Goal: Find specific page/section: Find specific page/section

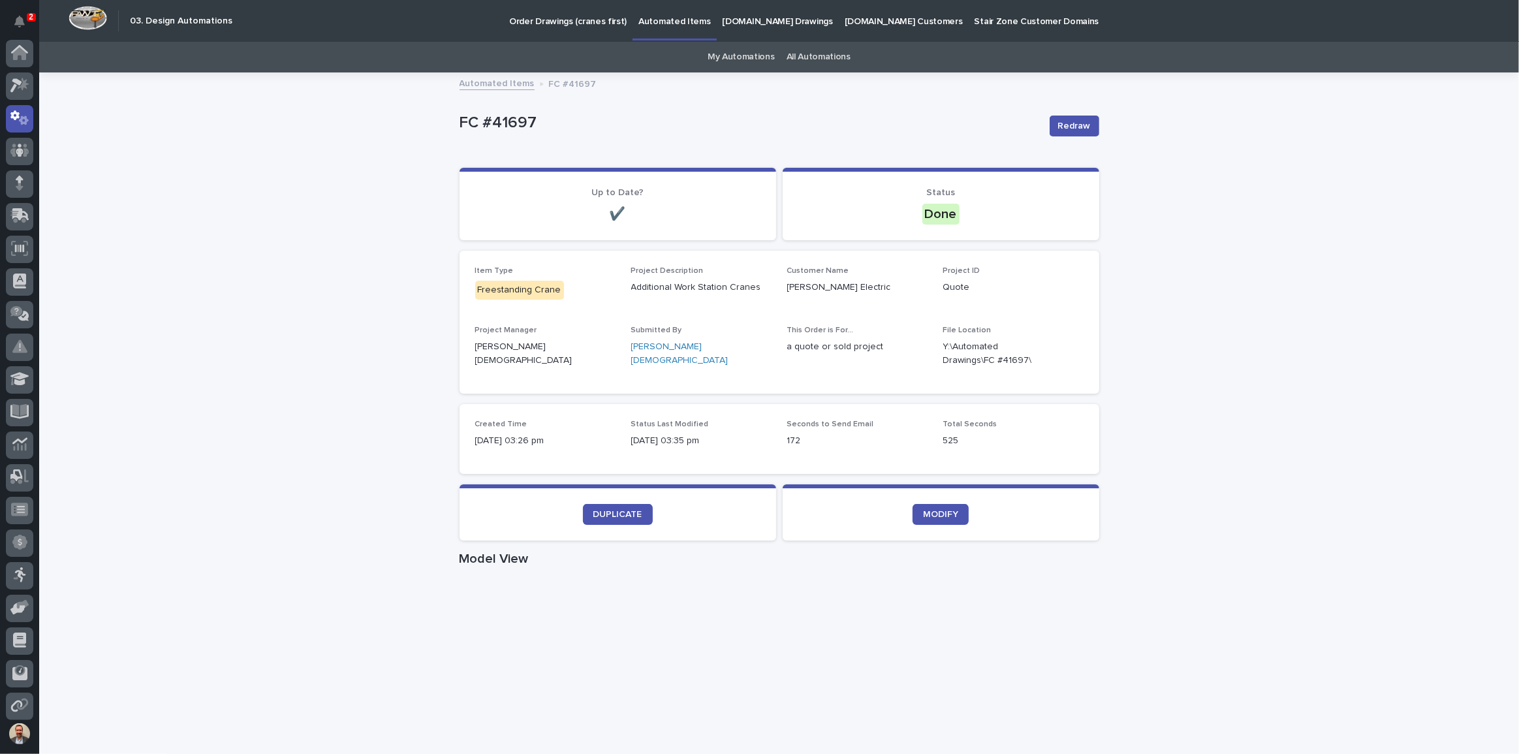
scroll to position [65, 0]
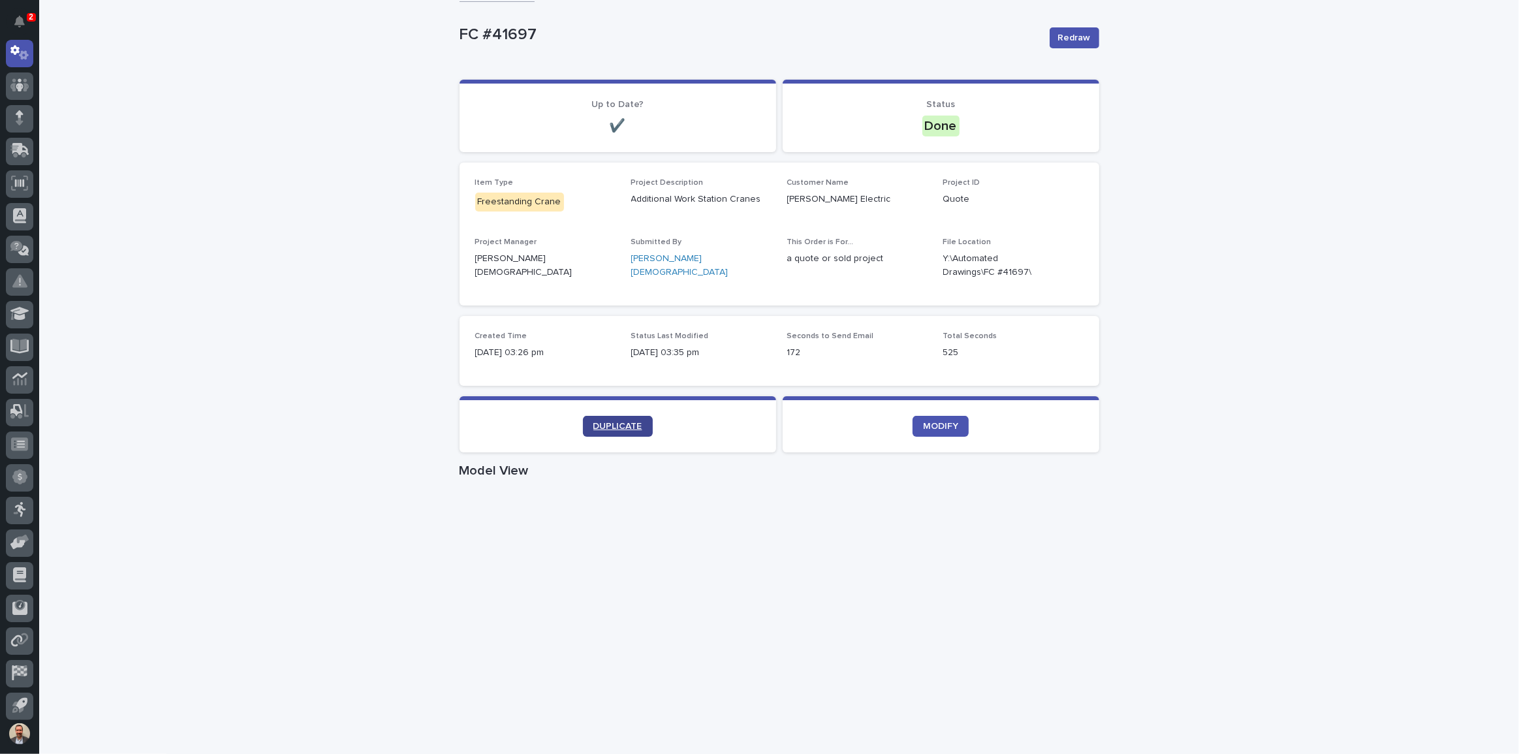
click at [611, 430] on link "DUPLICATE" at bounding box center [618, 426] width 70 height 21
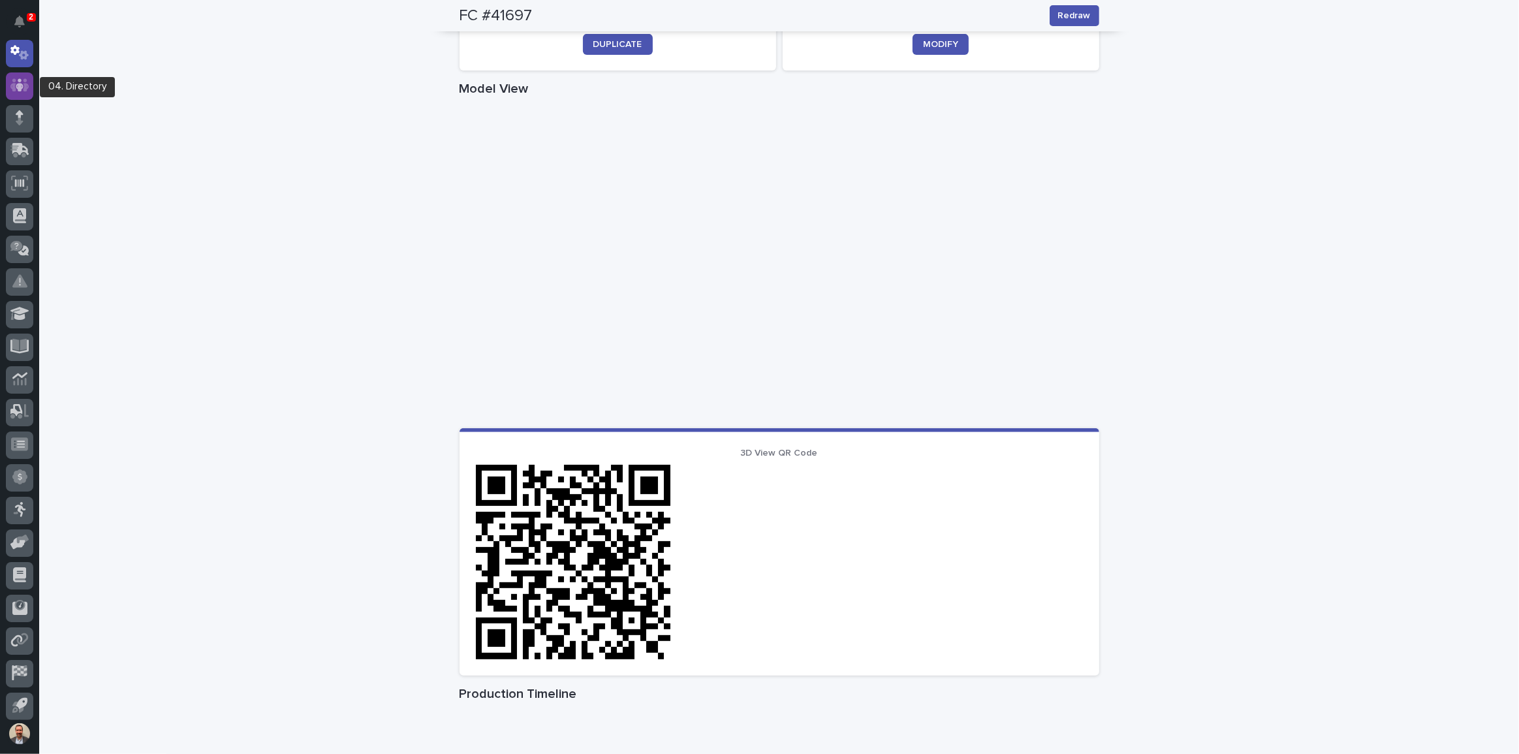
scroll to position [0, 0]
click at [26, 82] on icon at bounding box center [19, 85] width 19 height 15
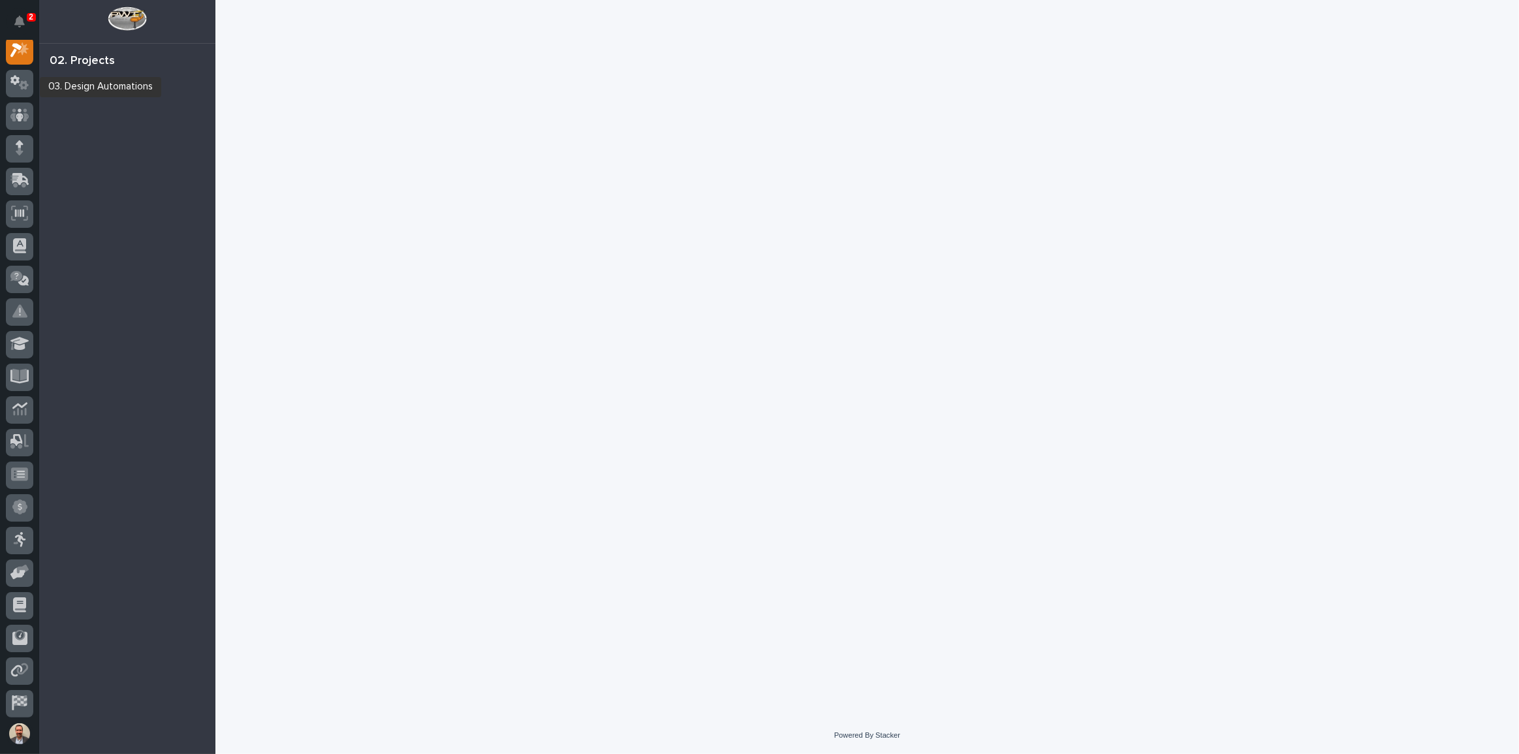
scroll to position [33, 0]
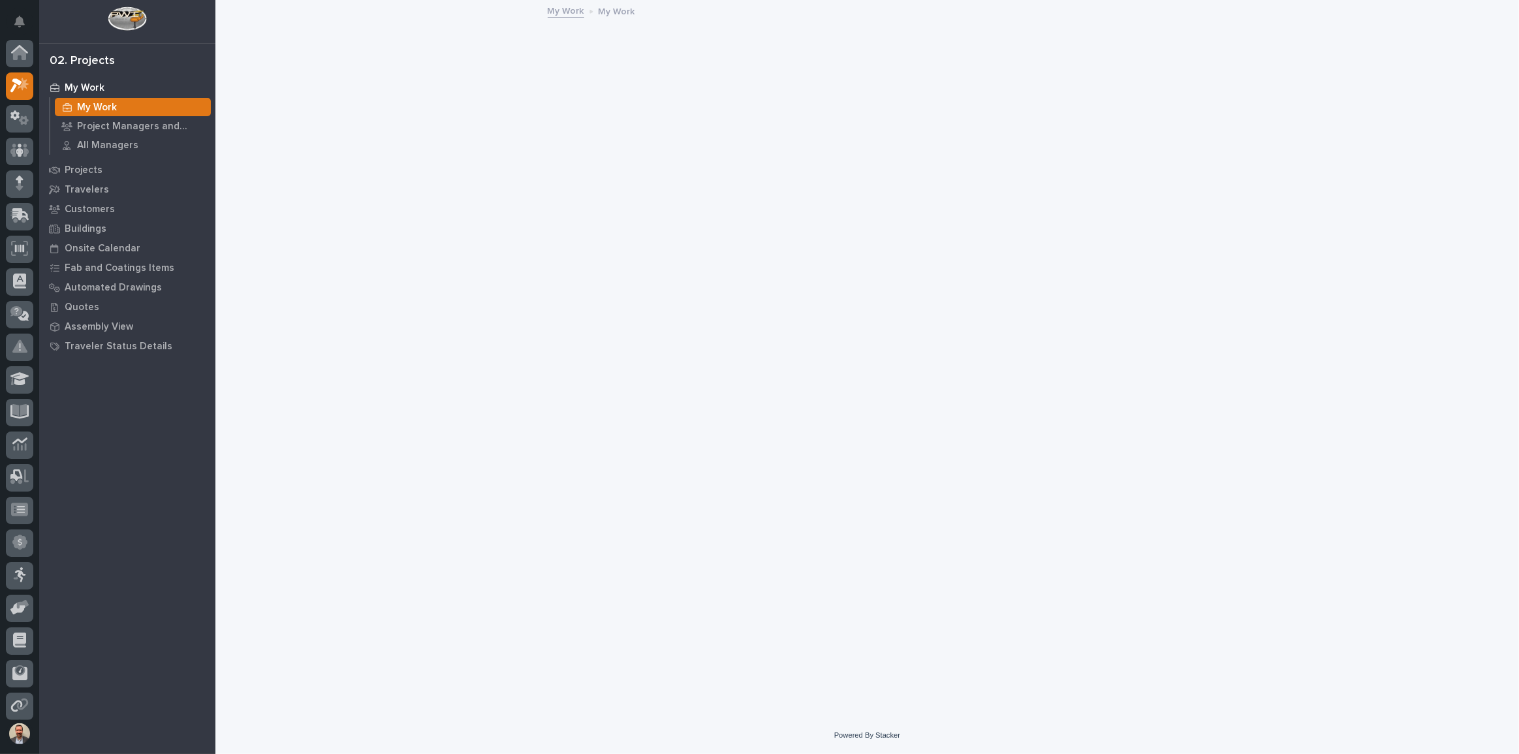
scroll to position [33, 0]
click at [84, 80] on div "My Work" at bounding box center [127, 87] width 170 height 18
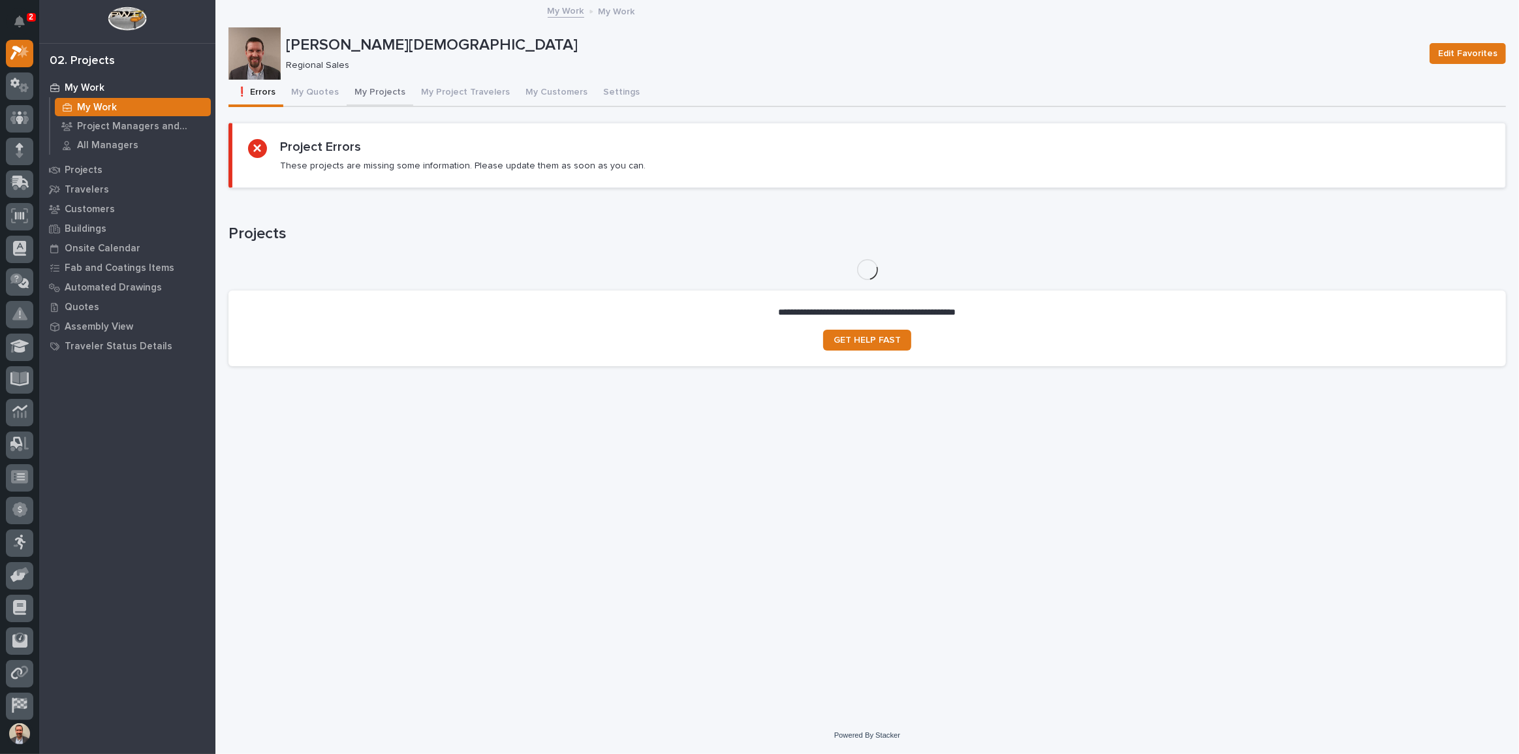
click at [385, 92] on button "My Projects" at bounding box center [380, 93] width 67 height 27
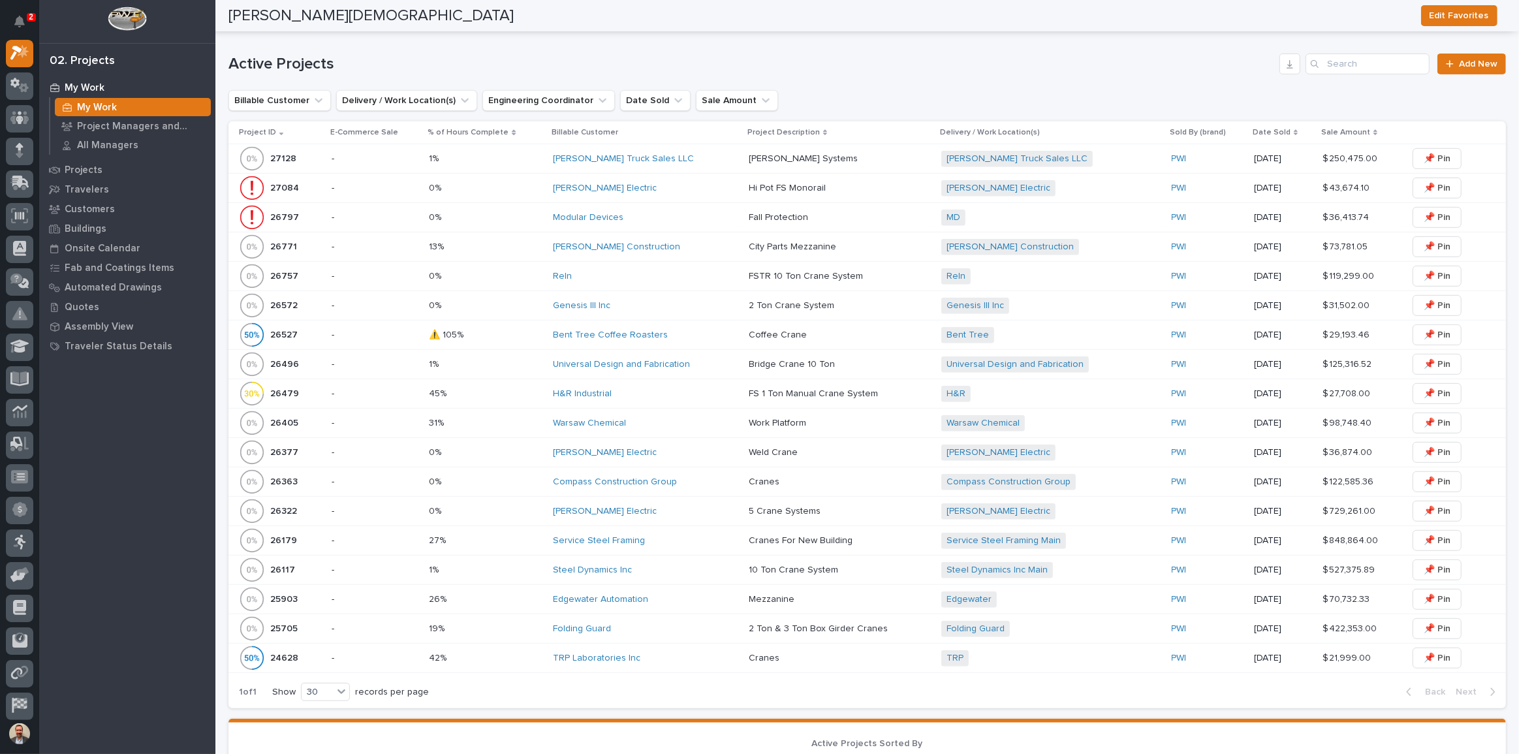
scroll to position [606, 0]
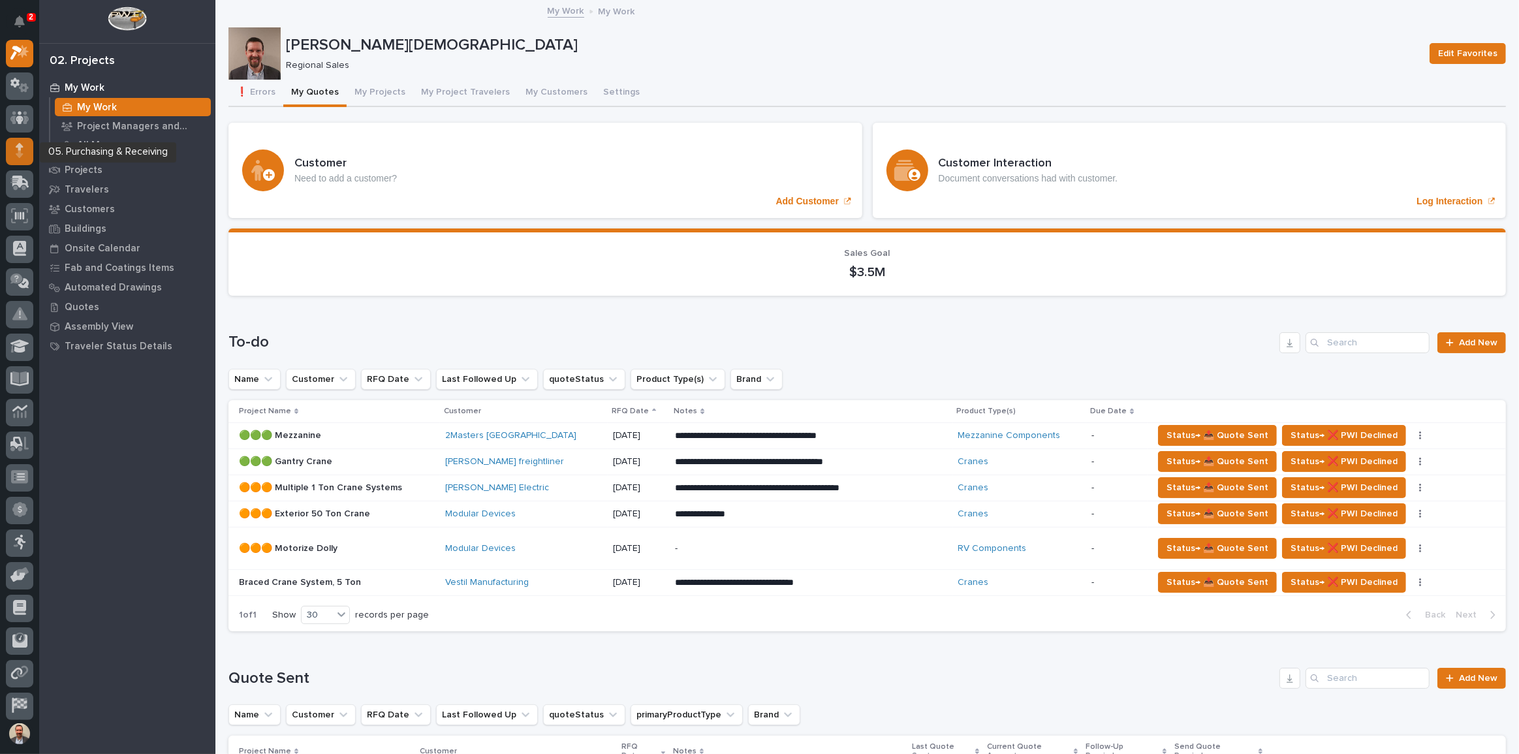
click at [26, 144] on div at bounding box center [19, 151] width 27 height 27
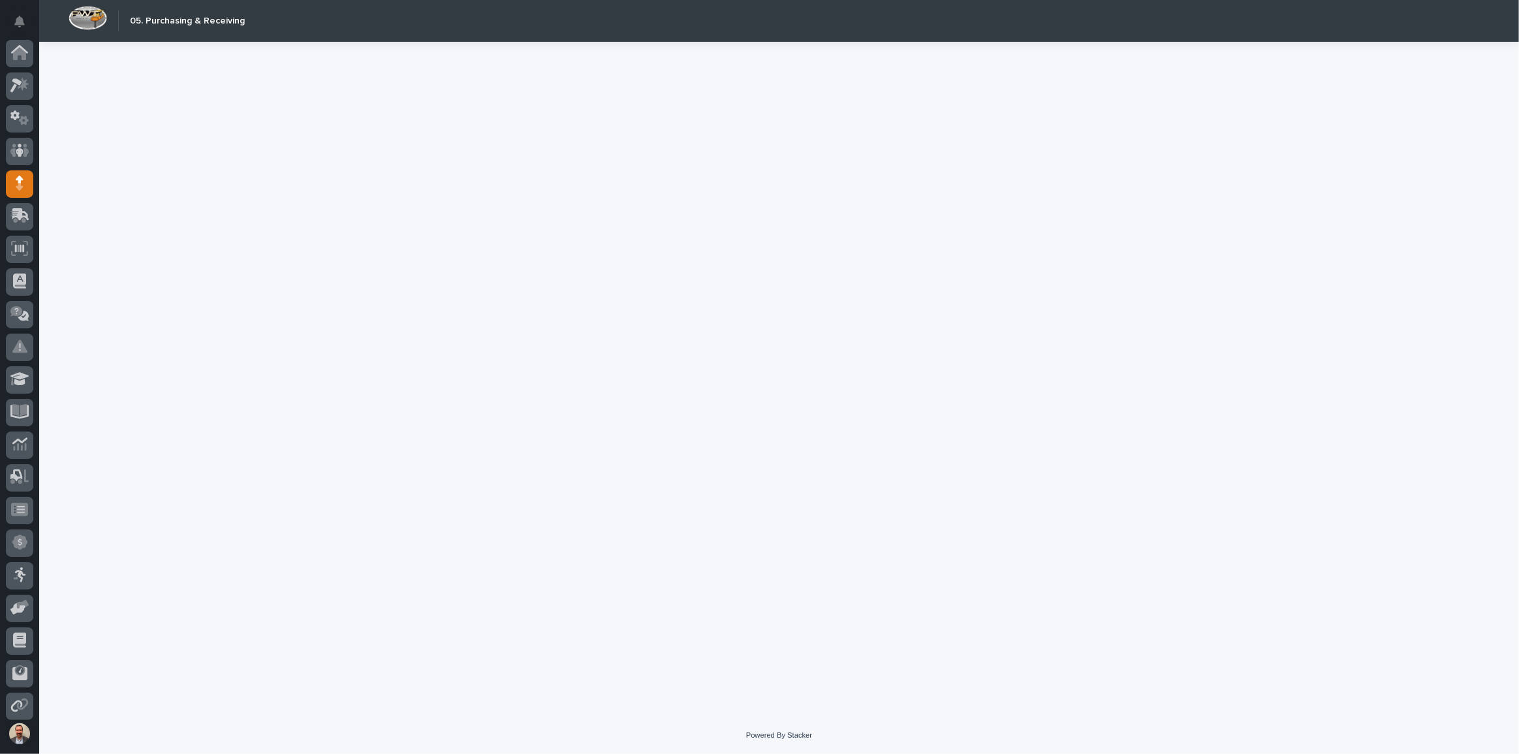
scroll to position [70, 0]
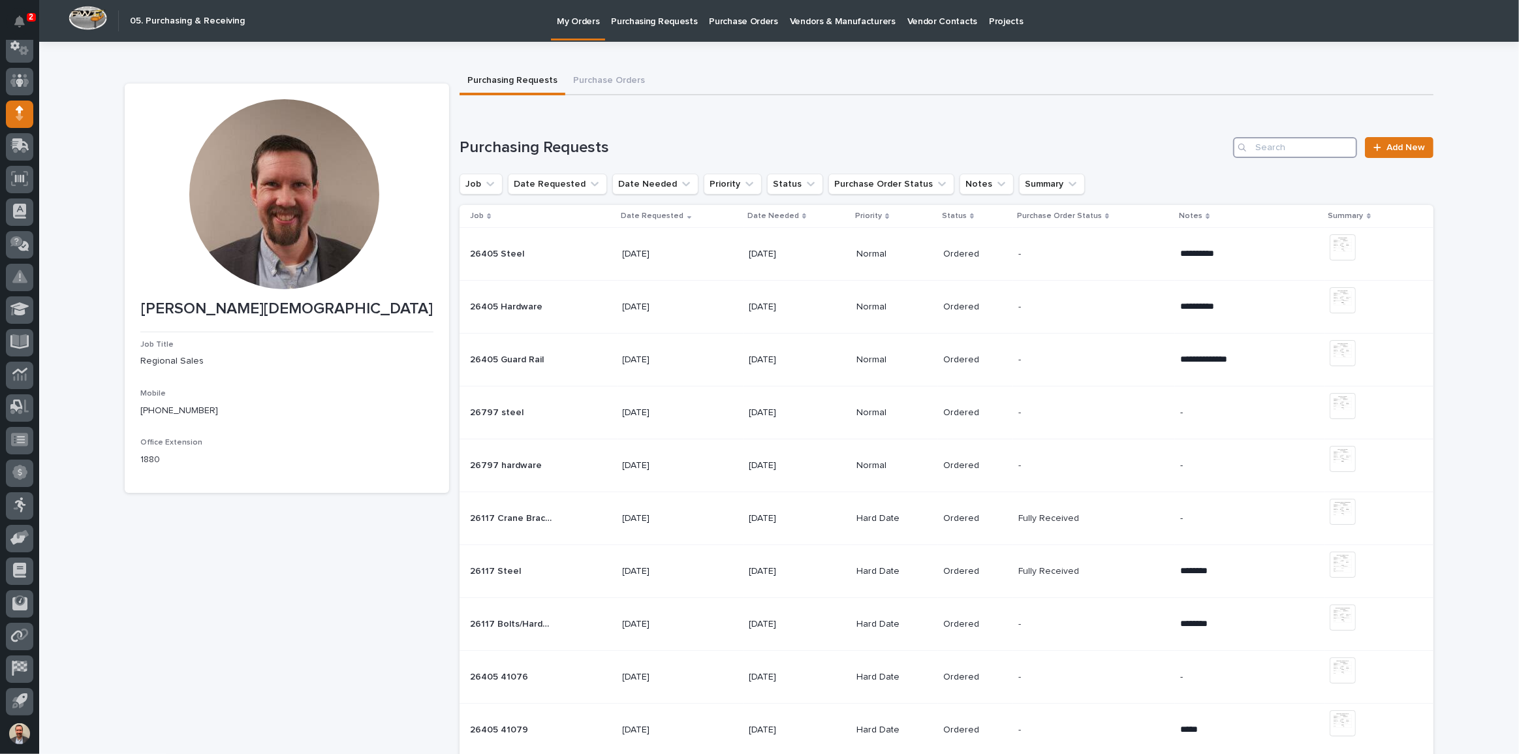
click at [1311, 148] on input "Search" at bounding box center [1295, 147] width 124 height 21
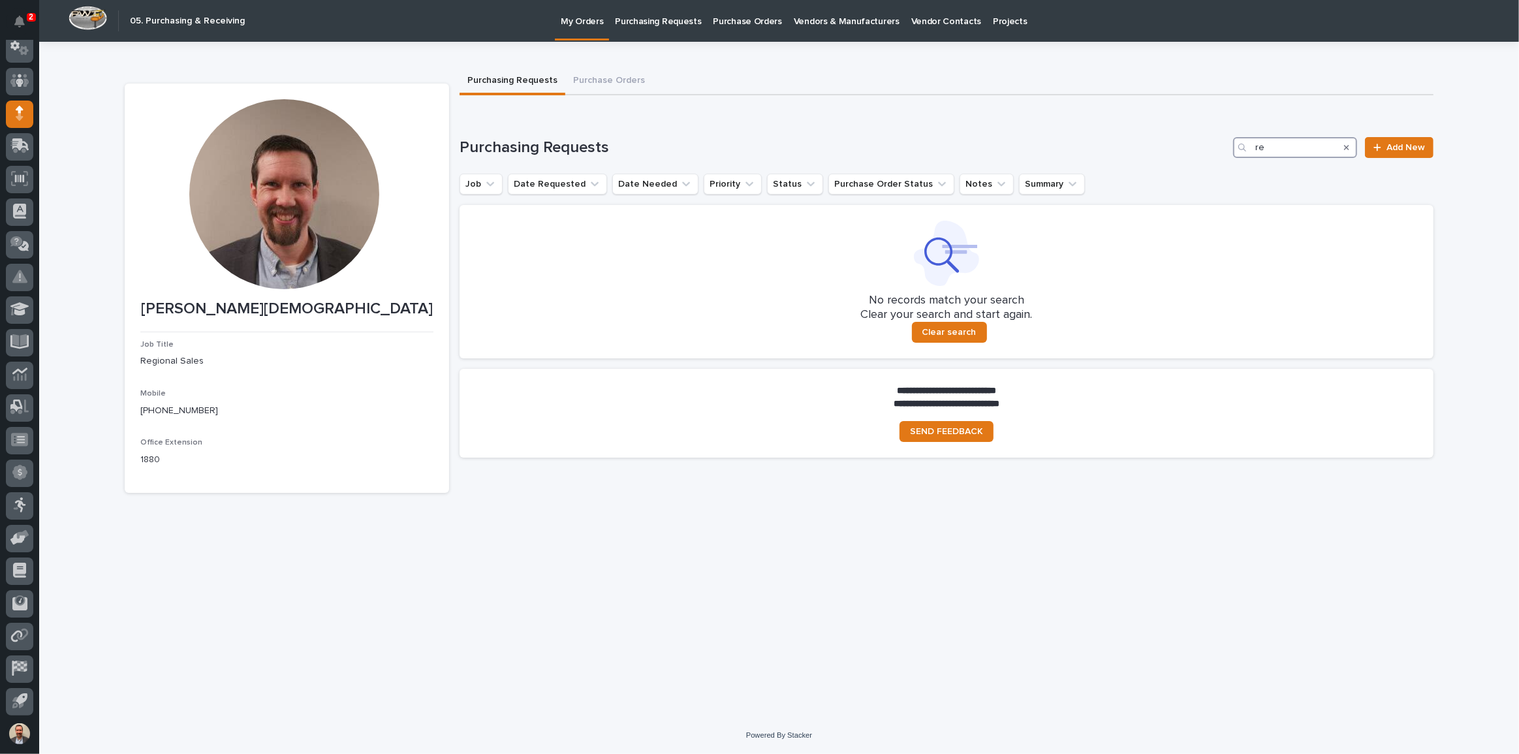
type input "r"
type input "26757"
